Goal: Task Accomplishment & Management: Manage account settings

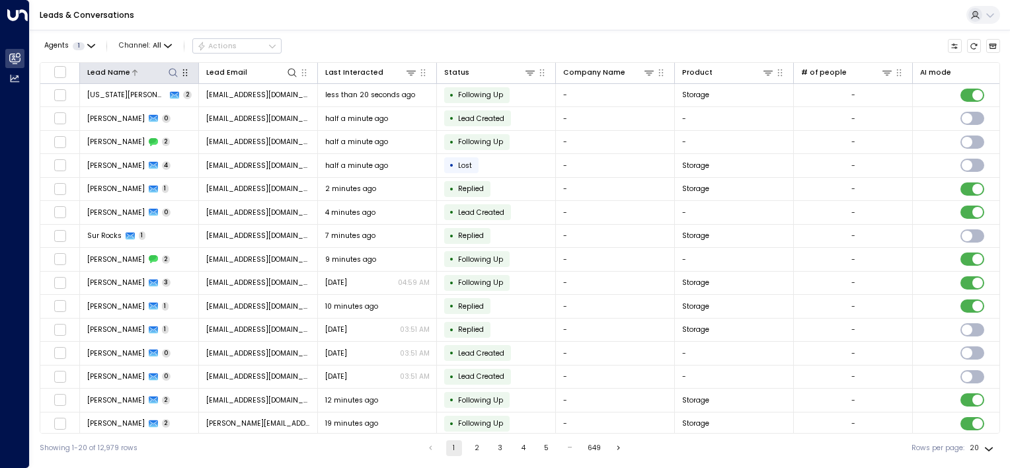
click at [172, 70] on icon at bounding box center [173, 72] width 11 height 11
type input "*******"
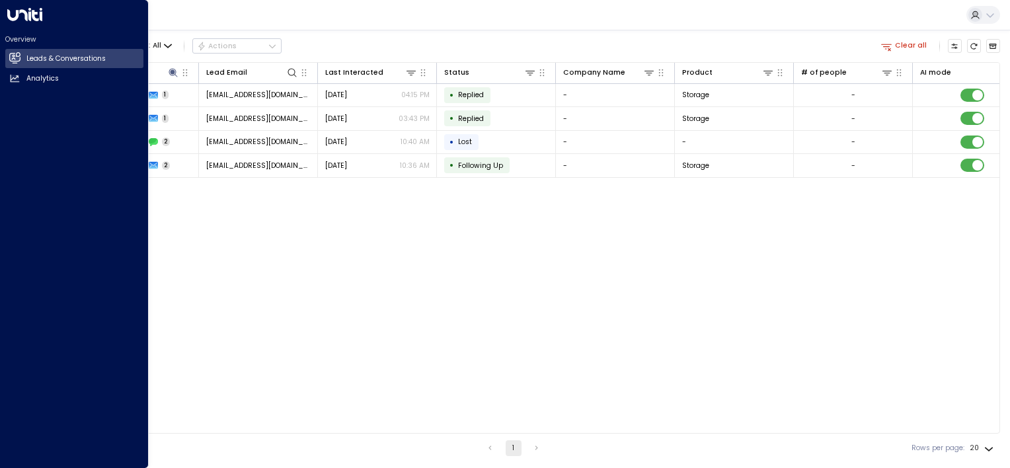
click at [0, 314] on html "Overview Leads & Conversations Leads & Conversations Analytics Analytics Leads …" at bounding box center [505, 231] width 1010 height 463
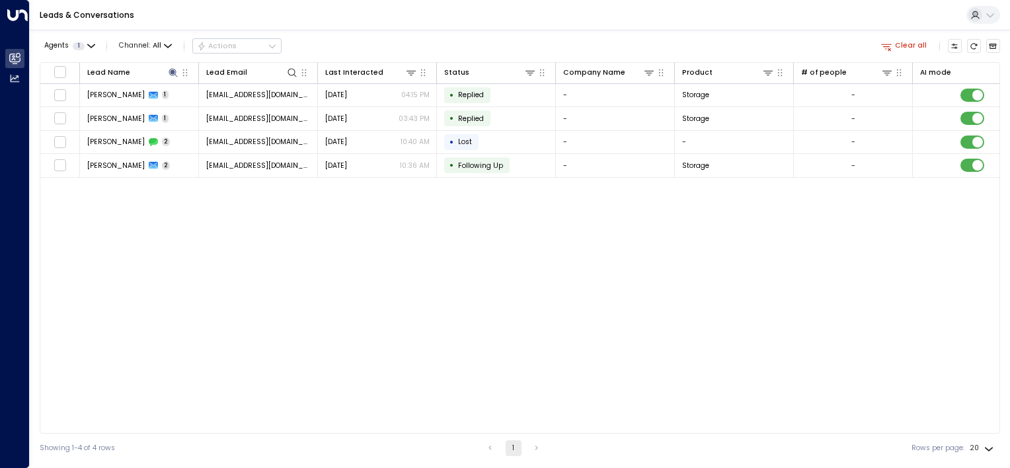
click at [296, 251] on div "Lead Name Lead Email Last Interacted Status Company Name Product # of people AI…" at bounding box center [520, 247] width 960 height 371
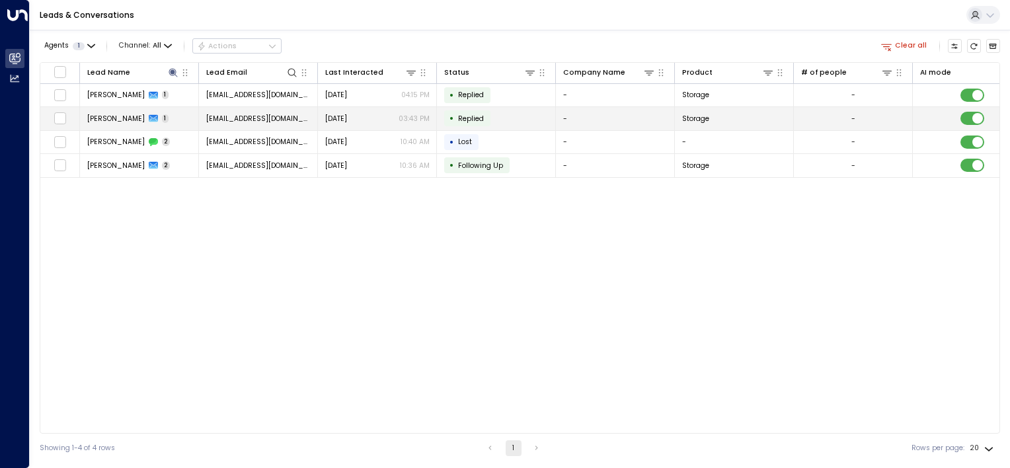
click at [113, 118] on span "[PERSON_NAME]" at bounding box center [116, 119] width 58 height 10
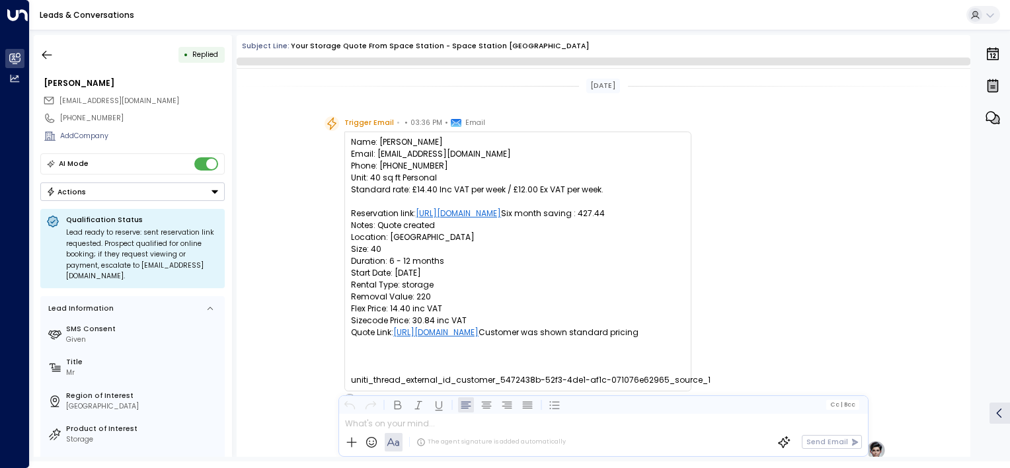
scroll to position [498, 0]
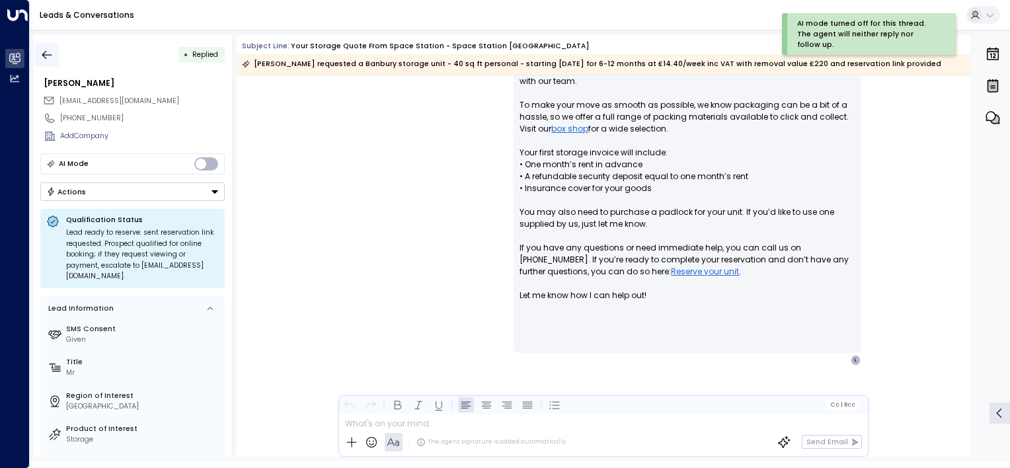
click at [49, 56] on icon "button" at bounding box center [46, 54] width 13 height 13
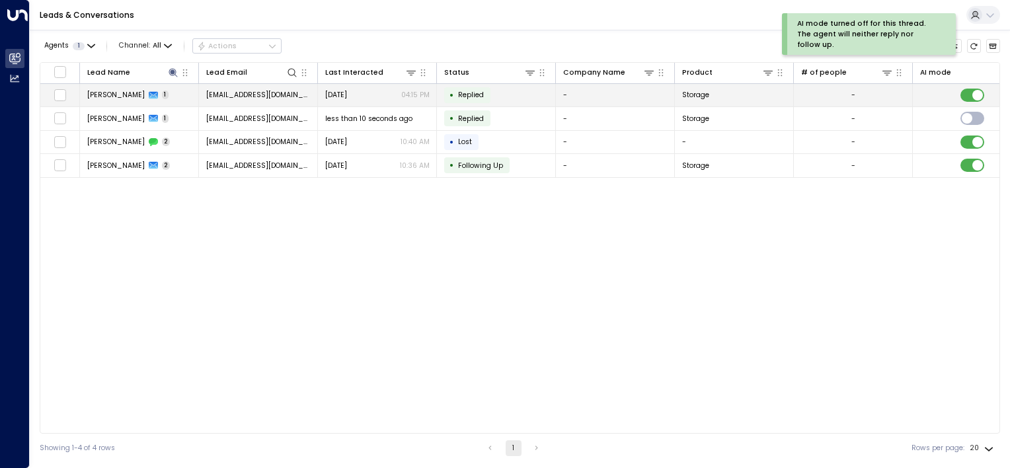
click at [108, 100] on td "[PERSON_NAME] 1" at bounding box center [139, 95] width 119 height 23
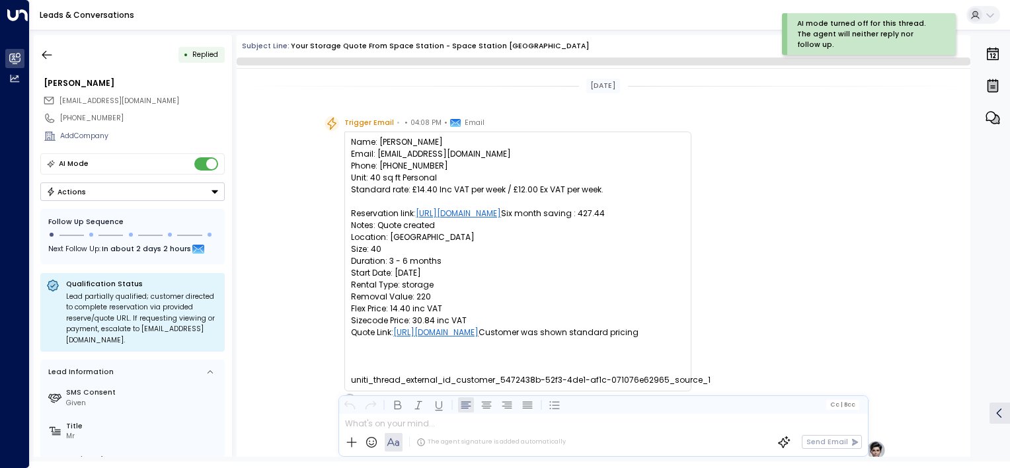
scroll to position [558, 0]
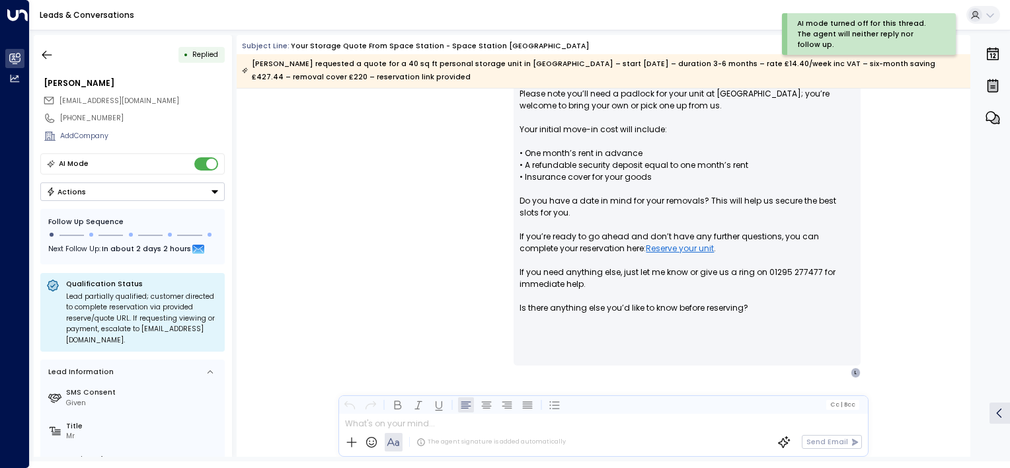
click at [160, 192] on button "Actions" at bounding box center [132, 191] width 184 height 19
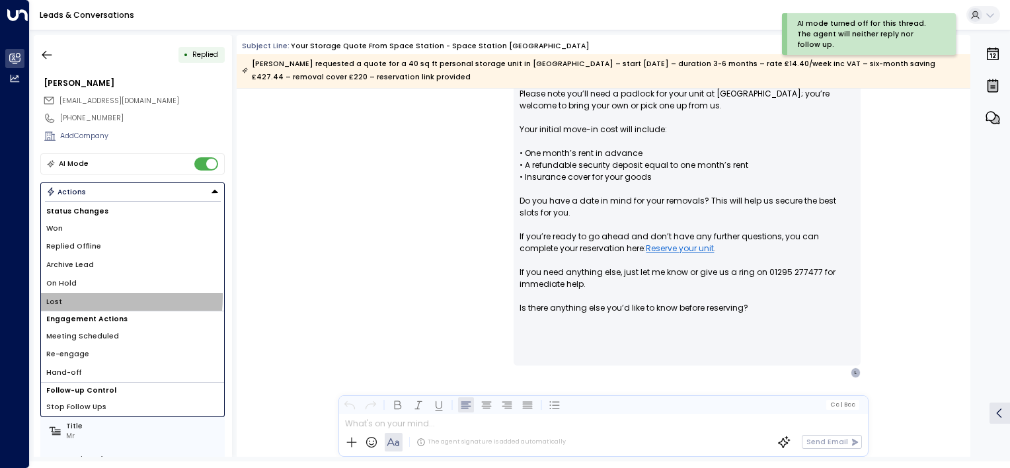
click at [83, 295] on li "Lost" at bounding box center [132, 302] width 183 height 19
